Goal: Find specific page/section: Find specific page/section

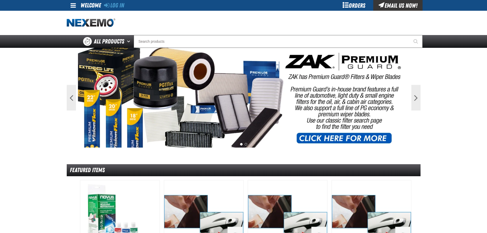
click at [343, 7] on div "Orders" at bounding box center [354, 5] width 38 height 11
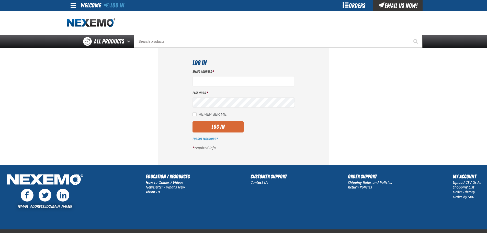
type input "vtoreceptionist@vtaig.com"
click at [203, 126] on button "Log In" at bounding box center [218, 126] width 51 height 11
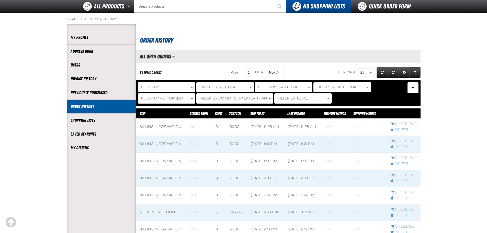
scroll to position [51, 0]
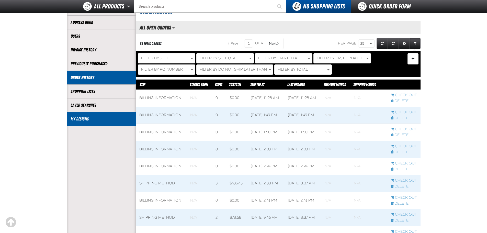
click at [96, 122] on link "My Designs" at bounding box center [101, 119] width 61 height 6
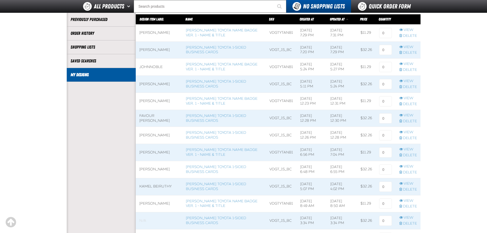
scroll to position [102, 0]
